Goal: Task Accomplishment & Management: Use online tool/utility

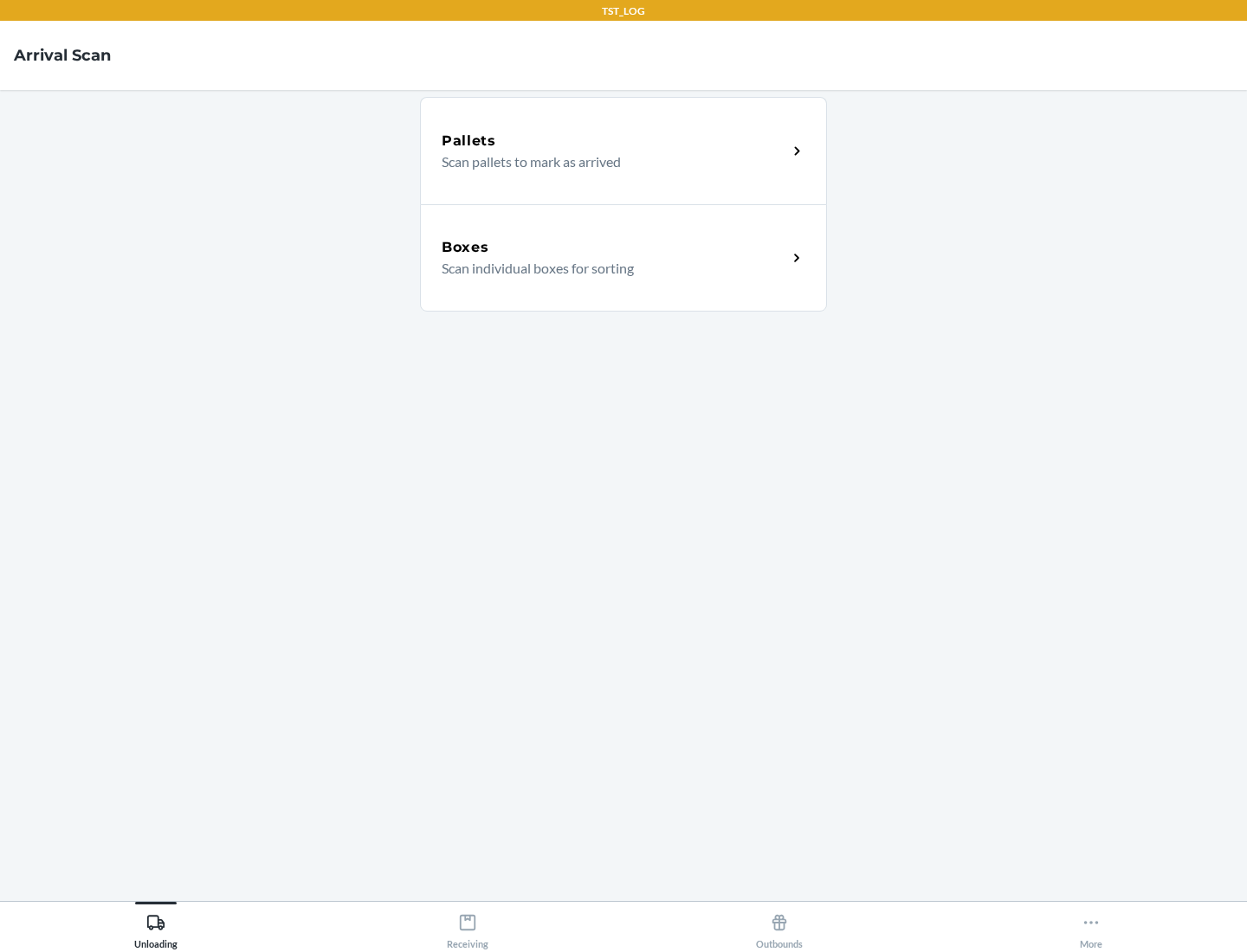
click at [614, 247] on div "Boxes" at bounding box center [614, 247] width 346 height 21
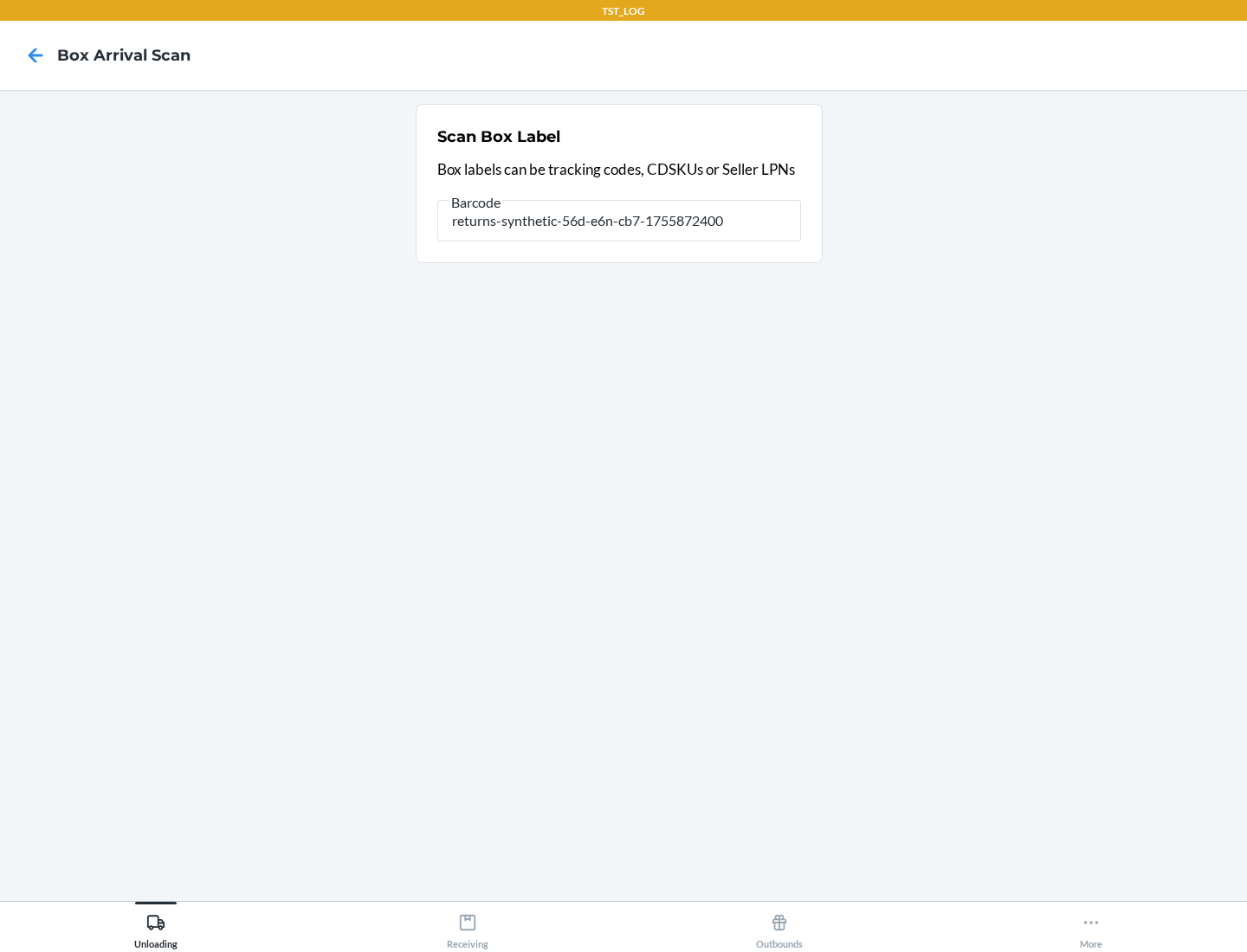
type input "returns-synthetic-56d-e6n-cb7-1755872400"
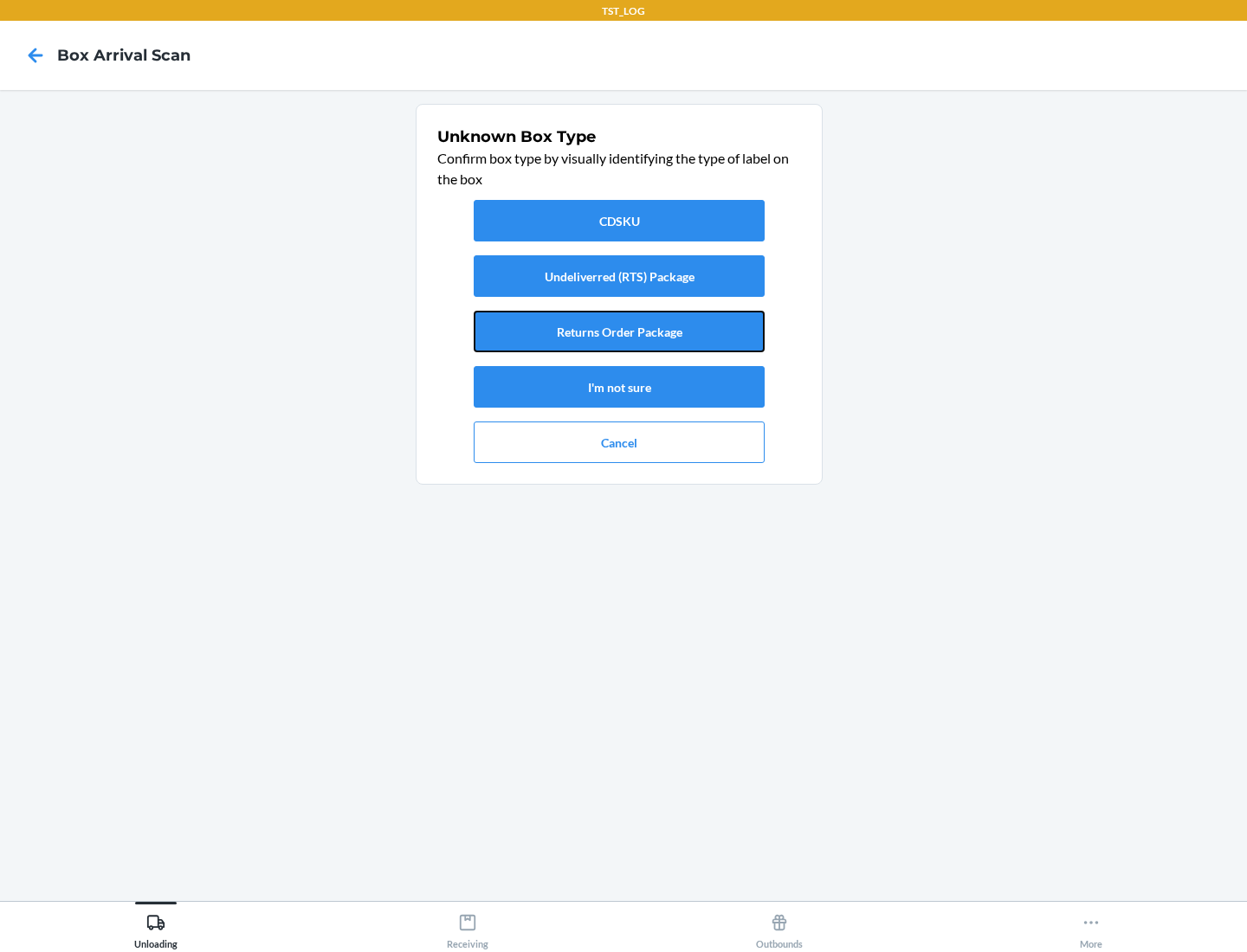
click at [619, 331] on button "Returns Order Package" at bounding box center [619, 331] width 291 height 42
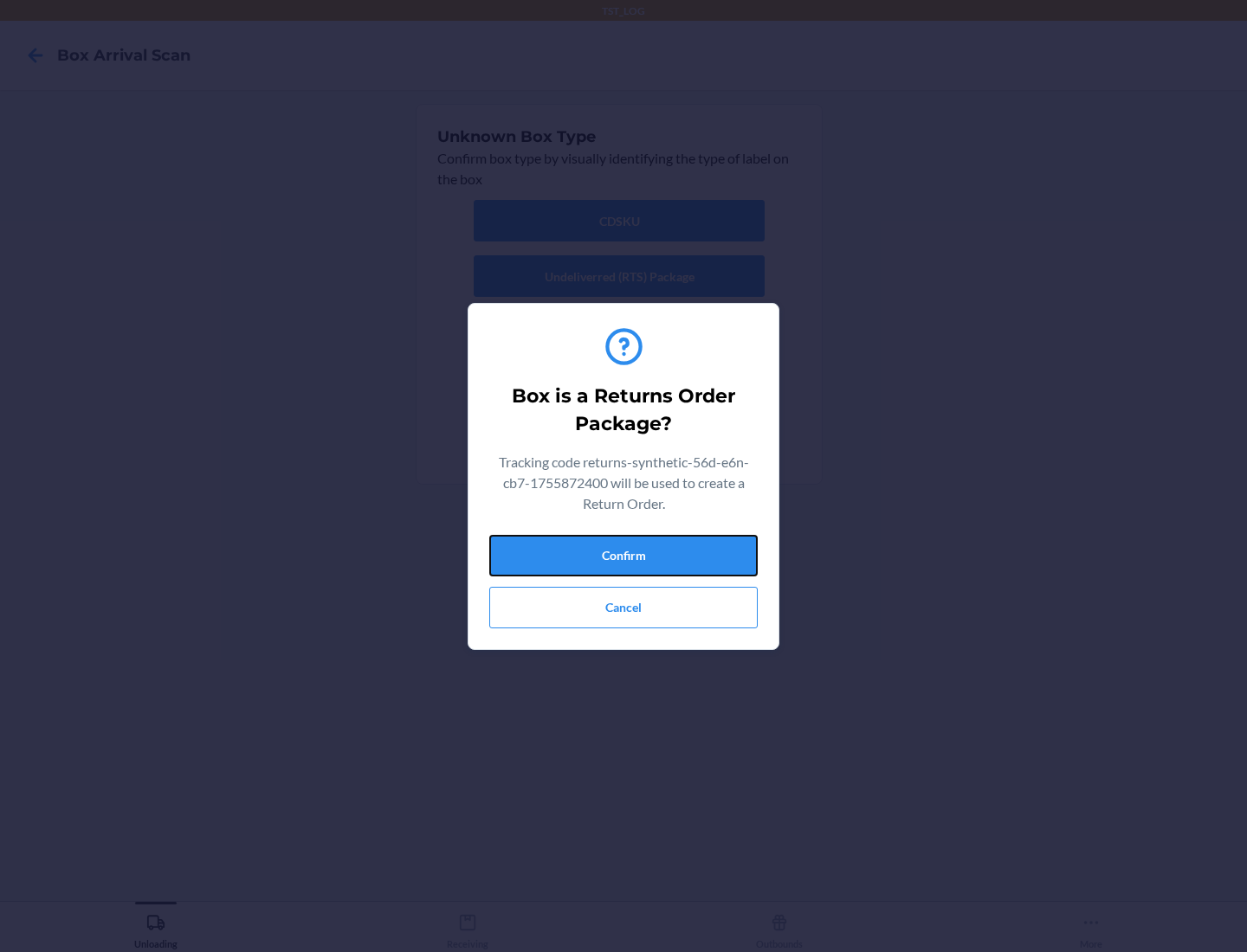
click at [624, 555] on button "Confirm" at bounding box center [624, 555] width 268 height 42
